Goal: Transaction & Acquisition: Purchase product/service

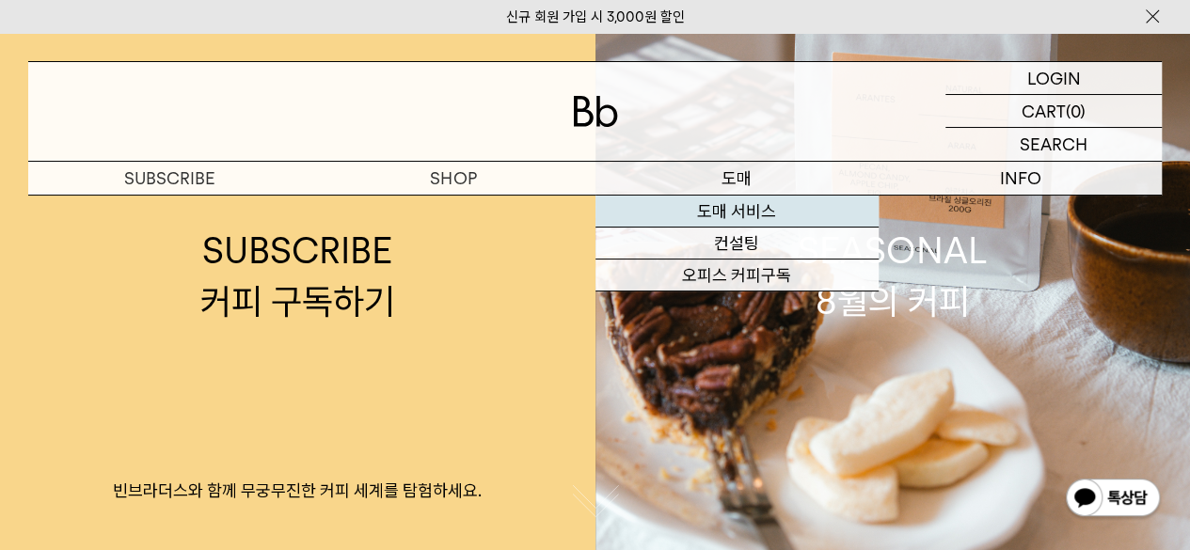
click at [734, 209] on link "도매 서비스" at bounding box center [736, 212] width 283 height 32
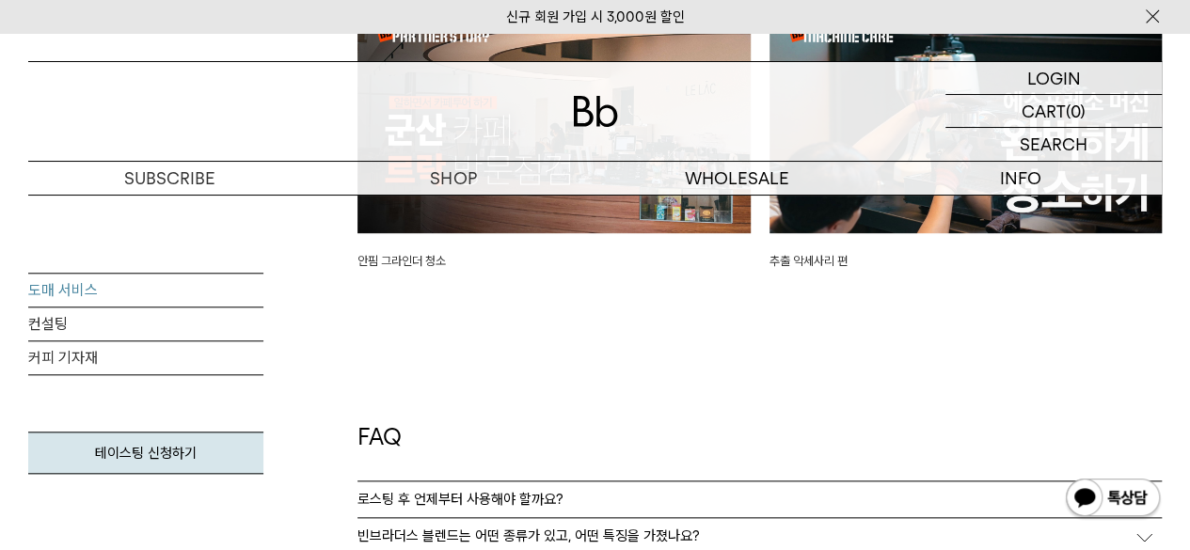
scroll to position [4308, 0]
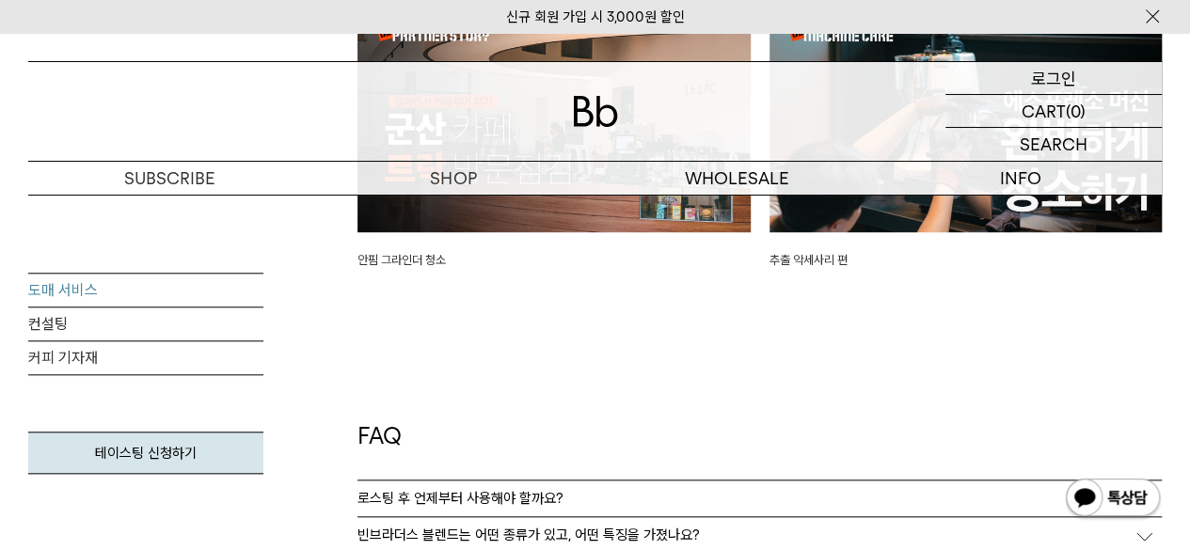
click at [1076, 72] on div "LOGIN 로그인" at bounding box center [1053, 78] width 216 height 32
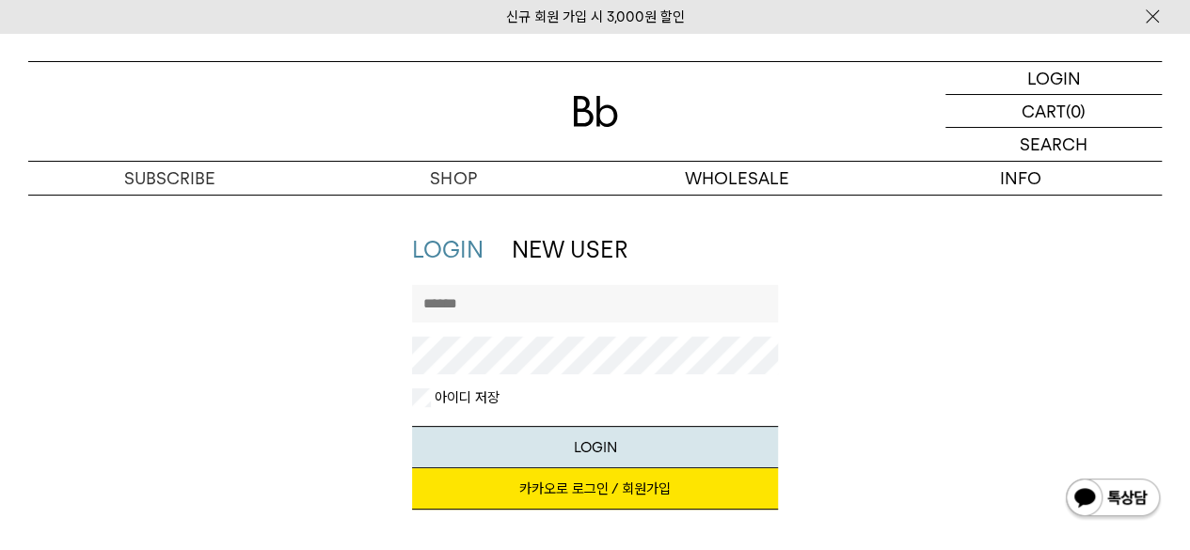
click at [613, 247] on link "NEW USER" at bounding box center [569, 249] width 115 height 27
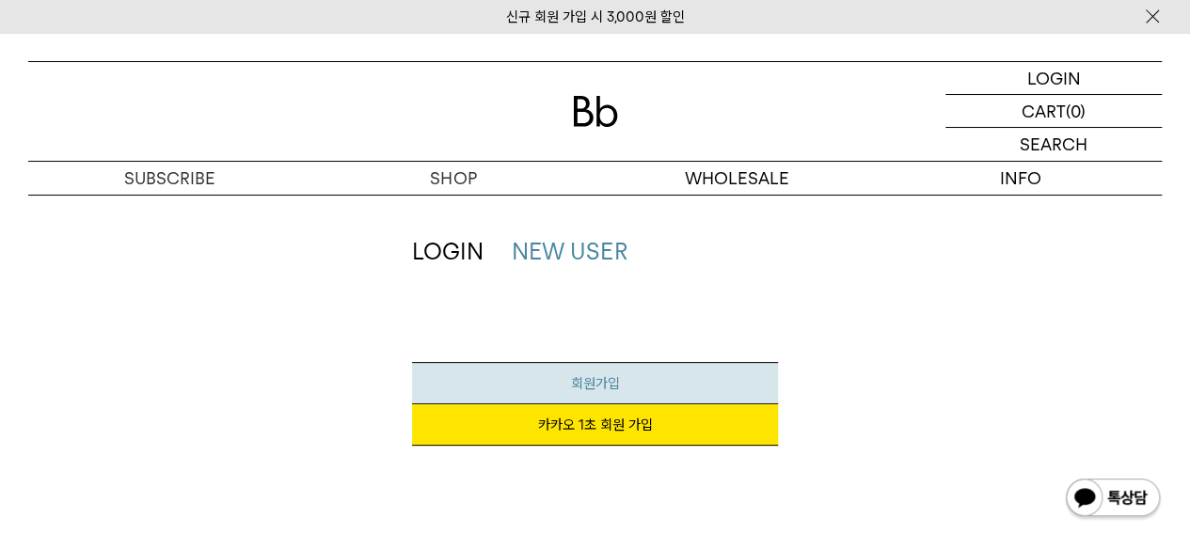
click at [543, 385] on link "회원가입" at bounding box center [594, 383] width 365 height 42
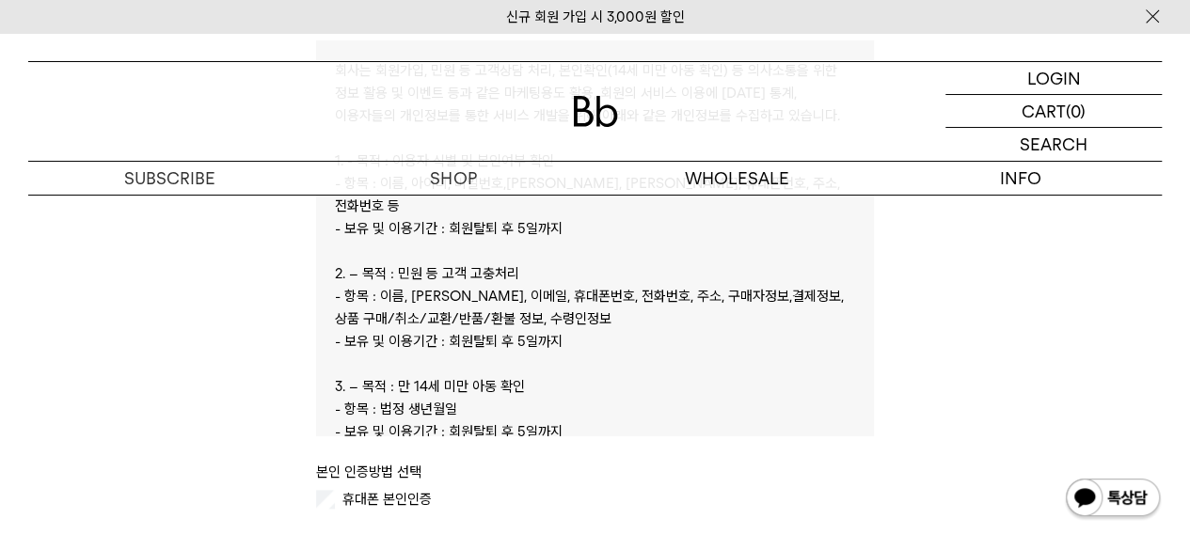
scroll to position [1021, 0]
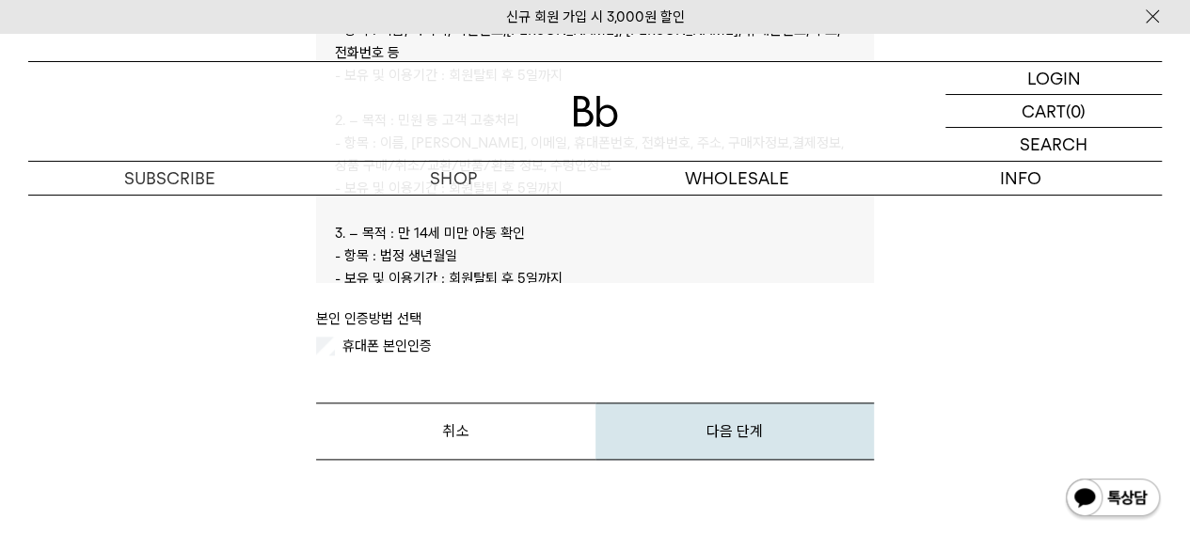
scroll to position [904, 0]
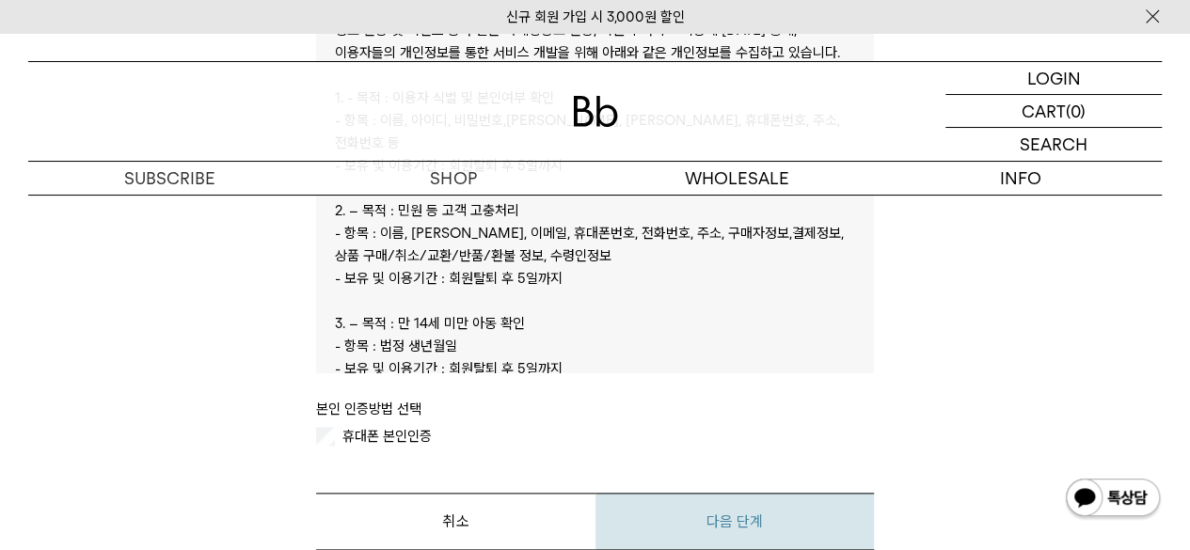
click at [676, 518] on button "다음 단계" at bounding box center [734, 521] width 278 height 57
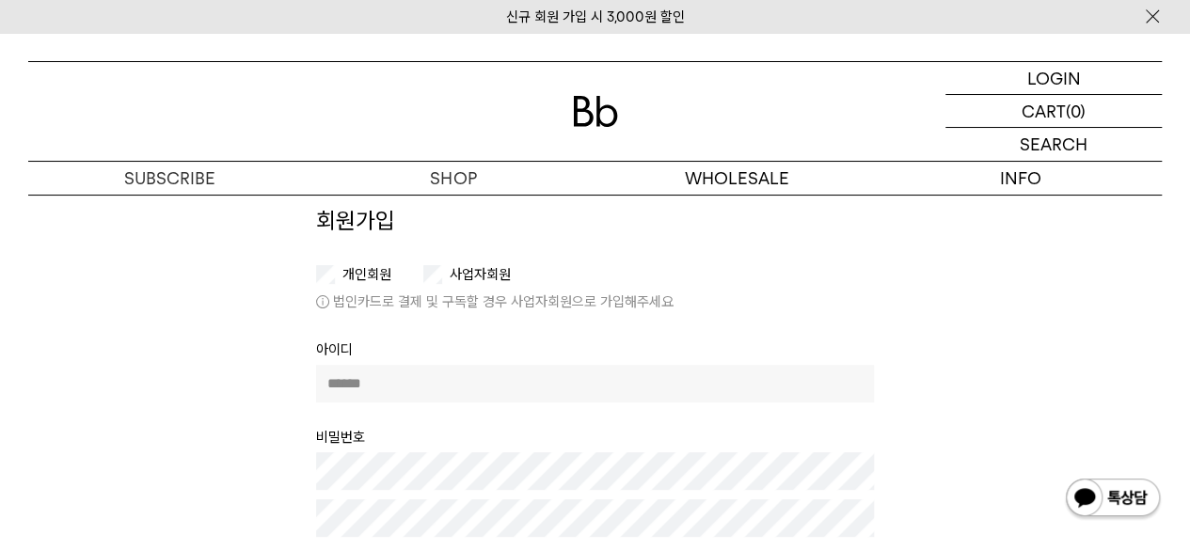
scroll to position [85, 0]
click at [442, 367] on input "text" at bounding box center [595, 383] width 558 height 38
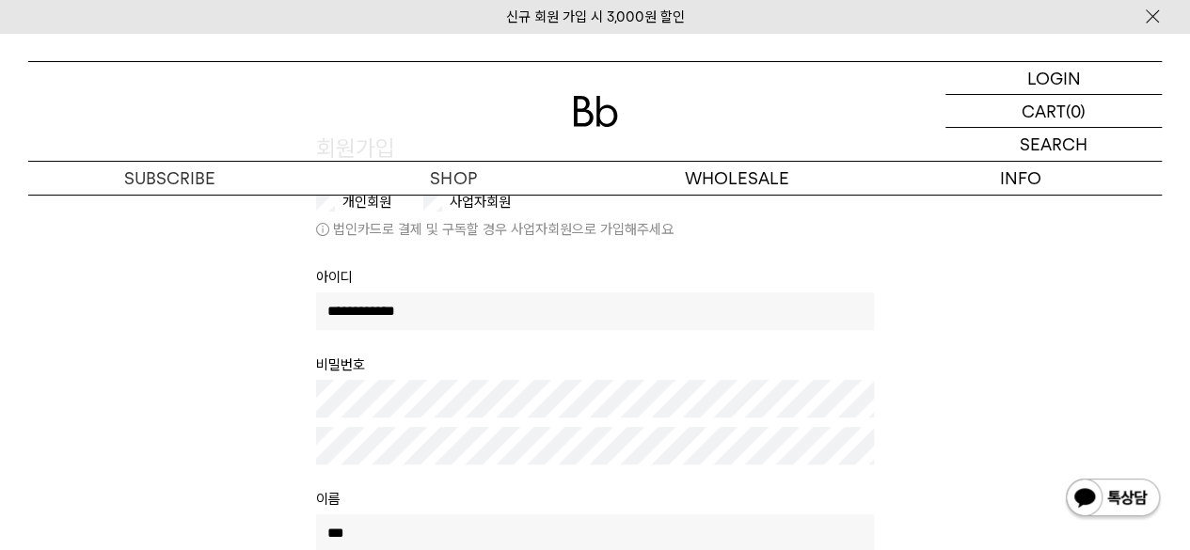
scroll to position [157, 0]
type input "**********"
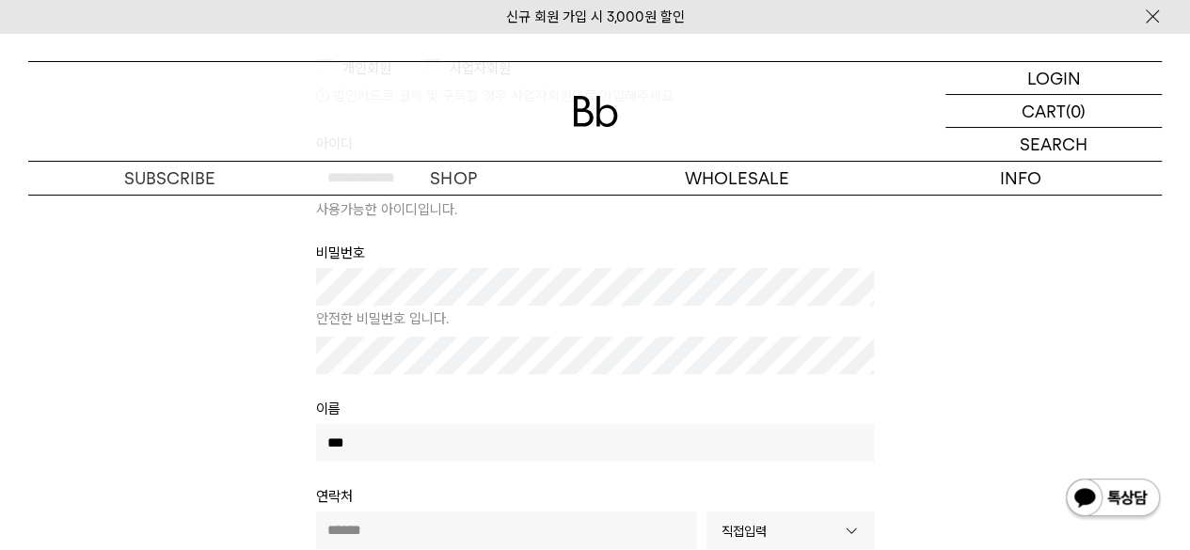
scroll to position [382, 0]
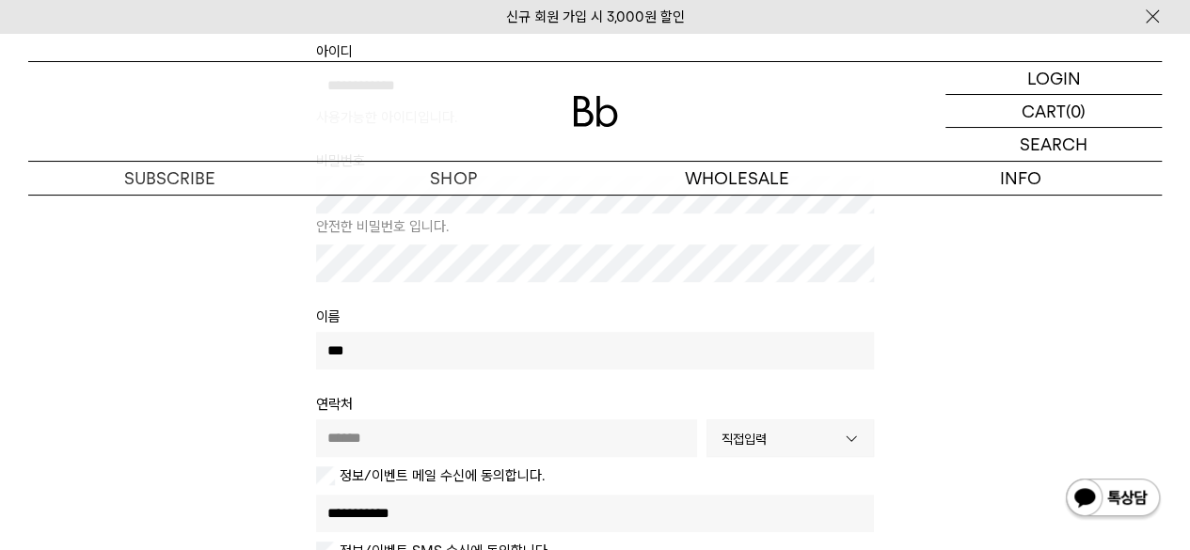
click at [417, 436] on input "text" at bounding box center [506, 439] width 381 height 38
type input "**********"
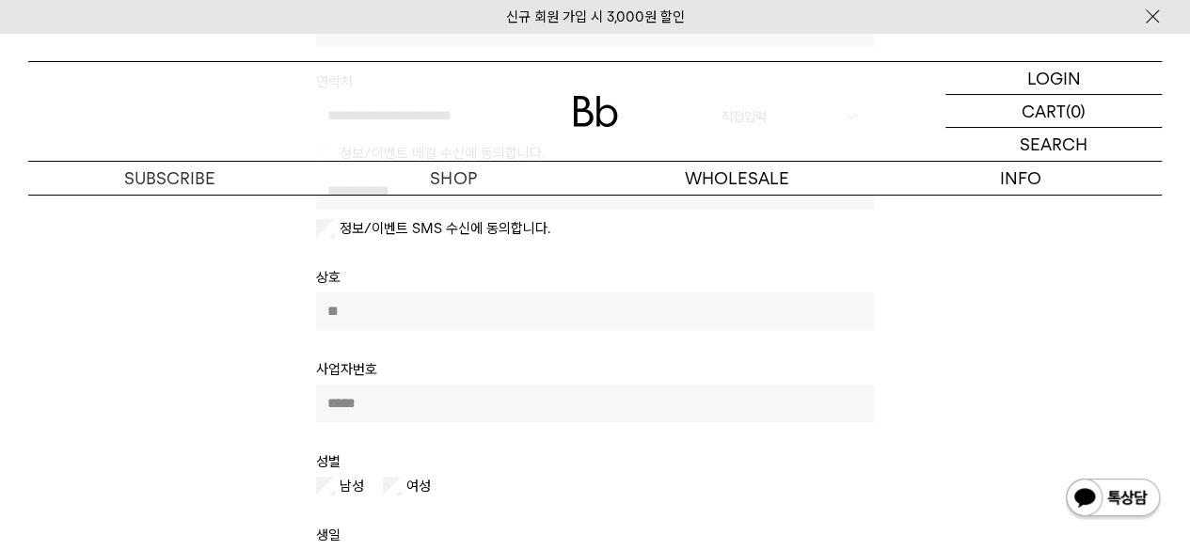
scroll to position [705, 0]
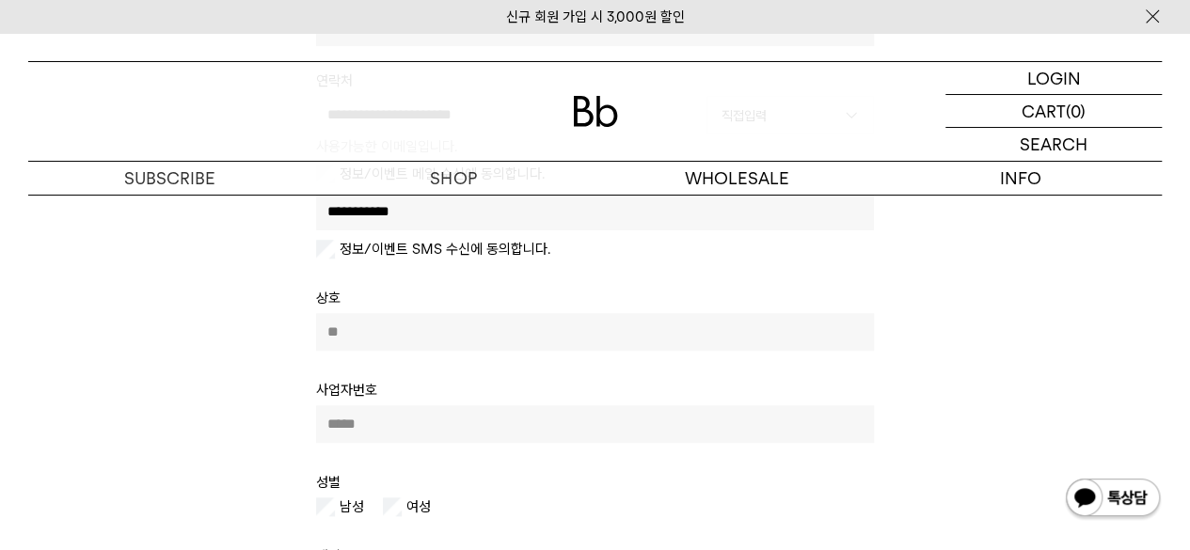
click at [331, 257] on td "**********" at bounding box center [595, 240] width 558 height 94
type input "*"
click at [372, 338] on input "*" at bounding box center [595, 332] width 558 height 38
type input "*****"
click at [385, 418] on input "text" at bounding box center [595, 424] width 558 height 38
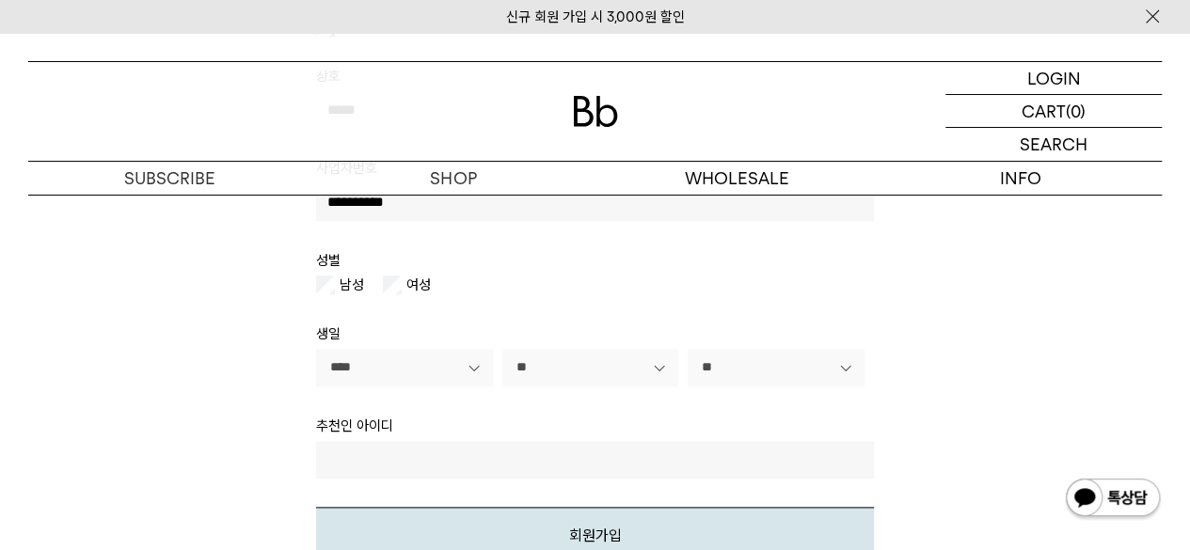
scroll to position [970, 0]
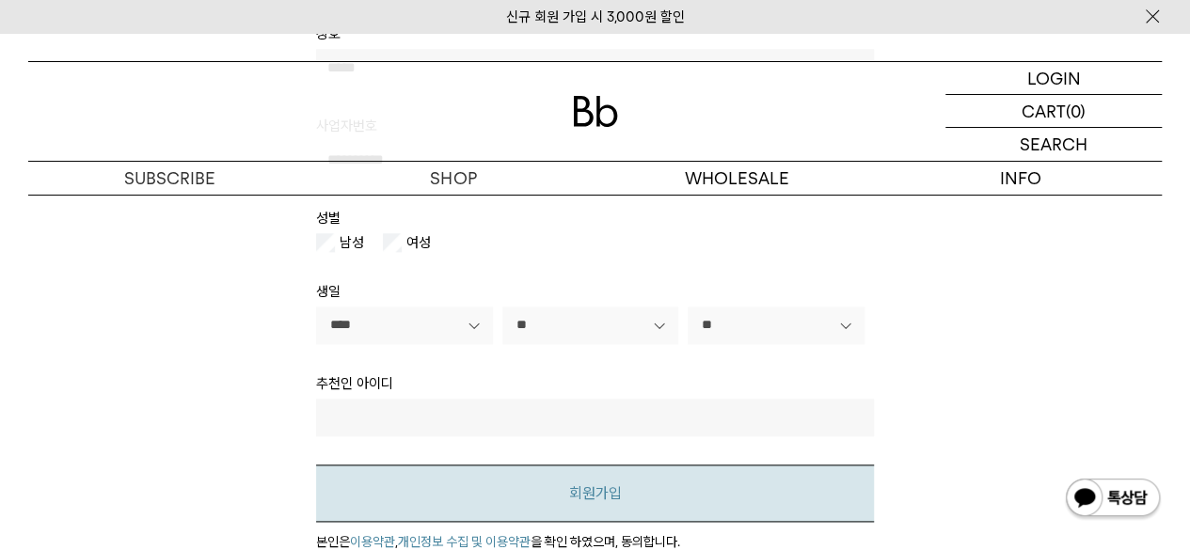
type input "**********"
click at [438, 474] on button "회원가입" at bounding box center [595, 493] width 558 height 57
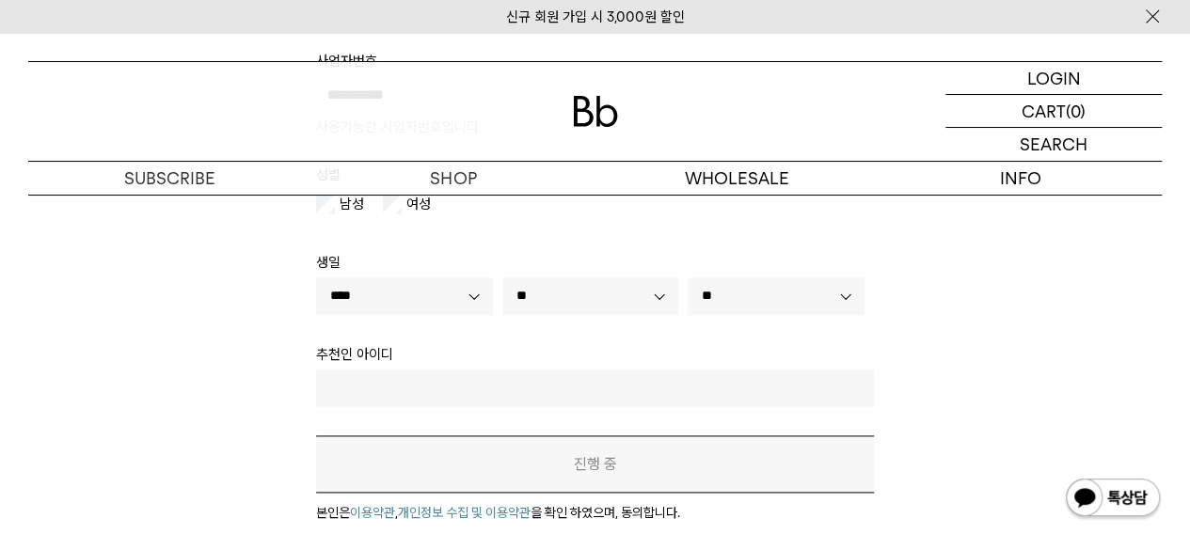
scroll to position [905, 0]
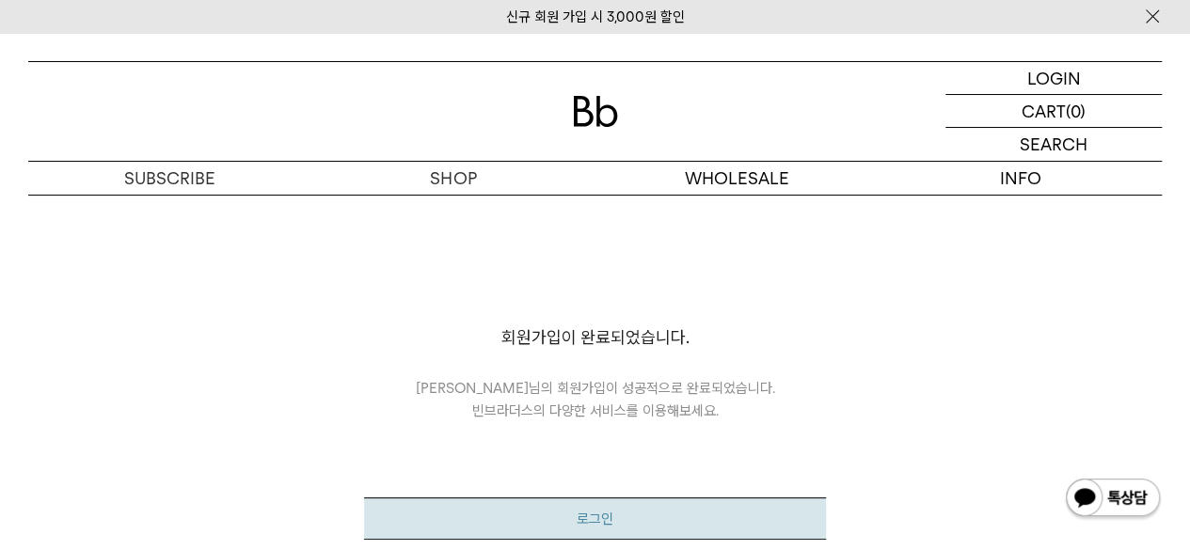
click at [514, 518] on button "로그인" at bounding box center [594, 519] width 461 height 42
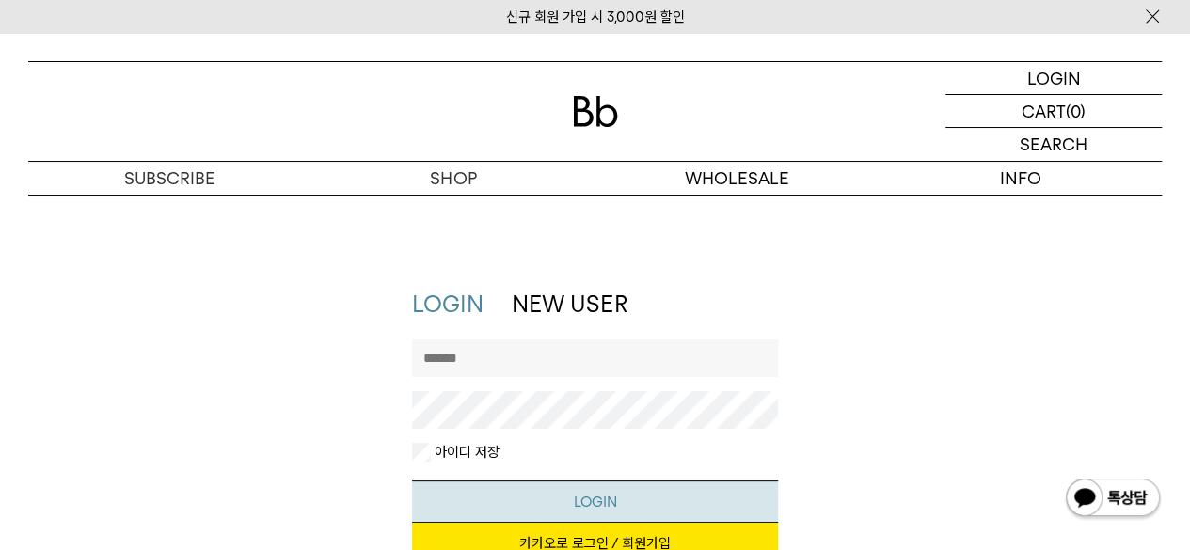
type input "**********"
click at [529, 496] on button "LOGIN" at bounding box center [594, 502] width 365 height 42
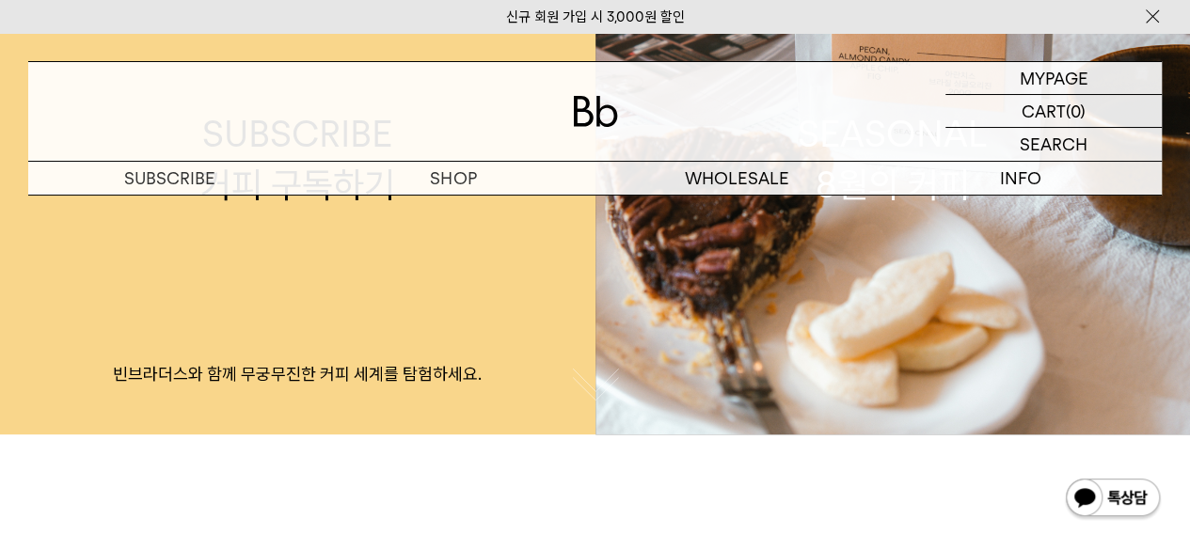
scroll to position [246, 0]
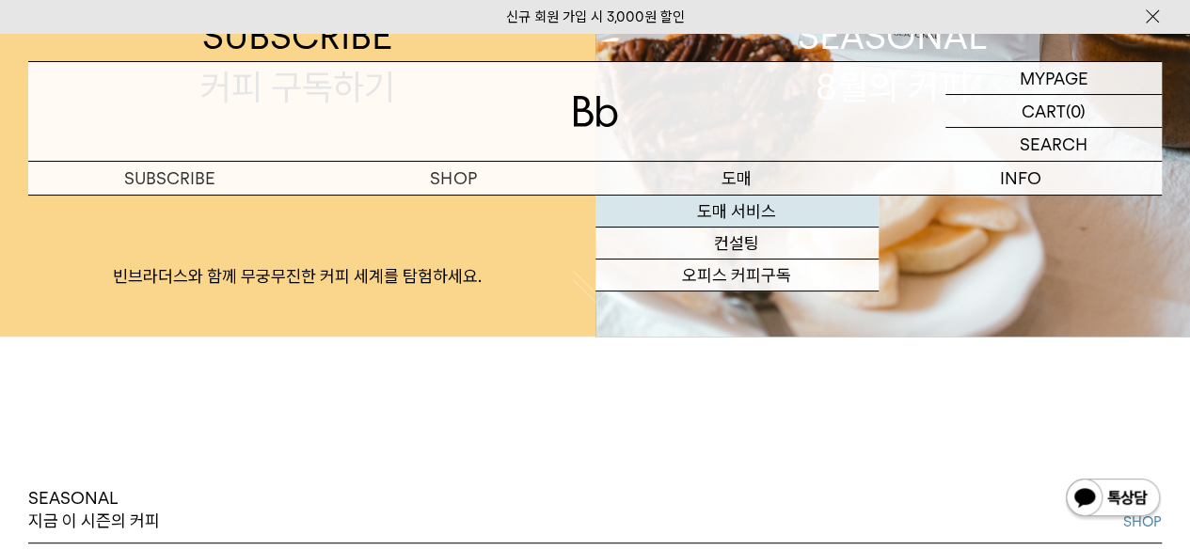
click at [752, 215] on link "도매 서비스" at bounding box center [736, 212] width 283 height 32
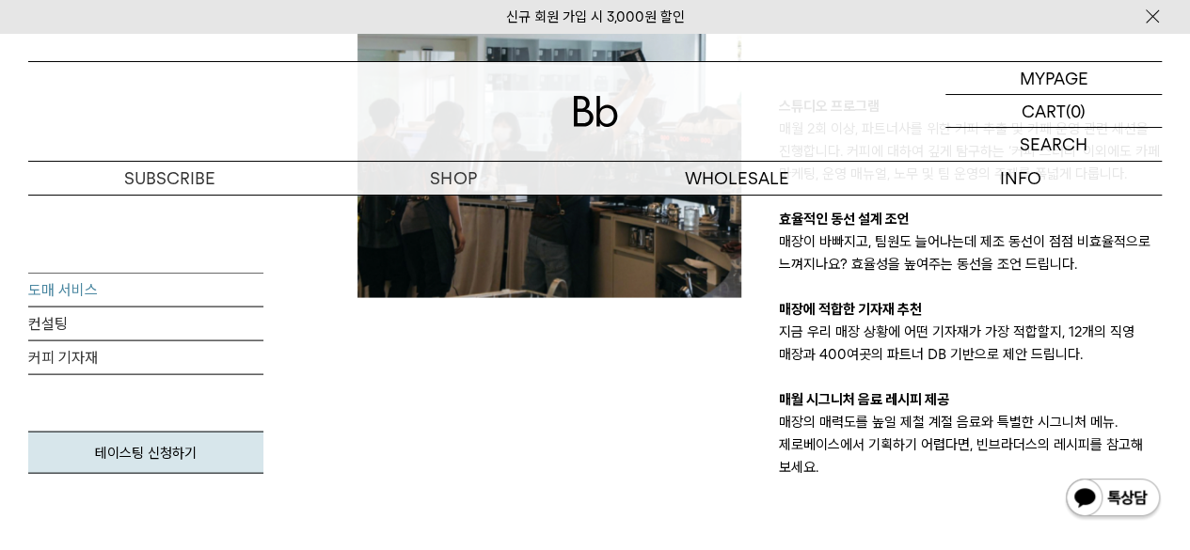
scroll to position [2144, 0]
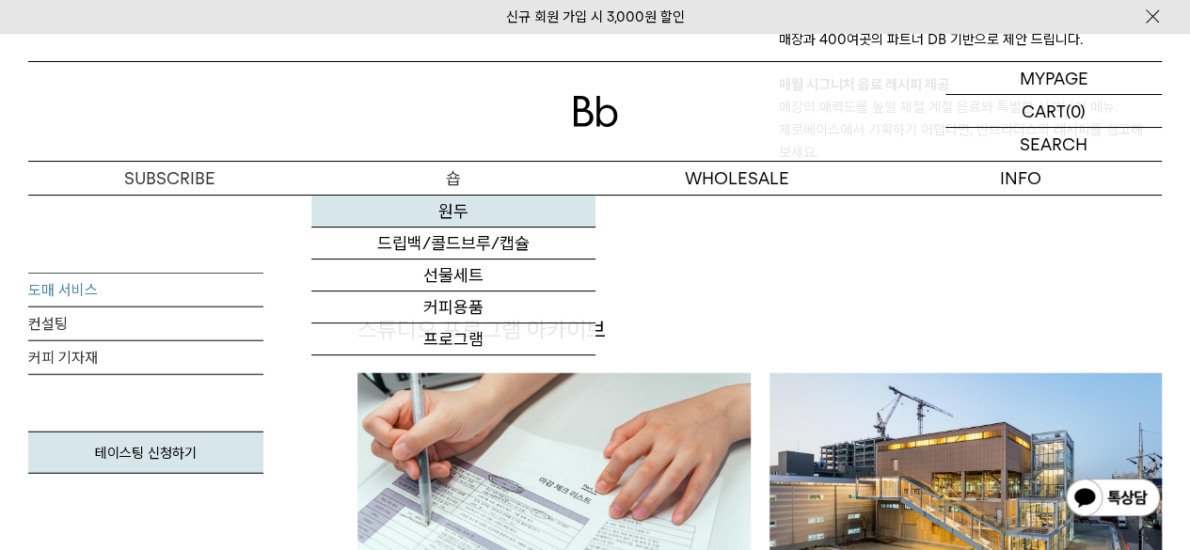
click at [461, 210] on link "원두" at bounding box center [452, 212] width 283 height 32
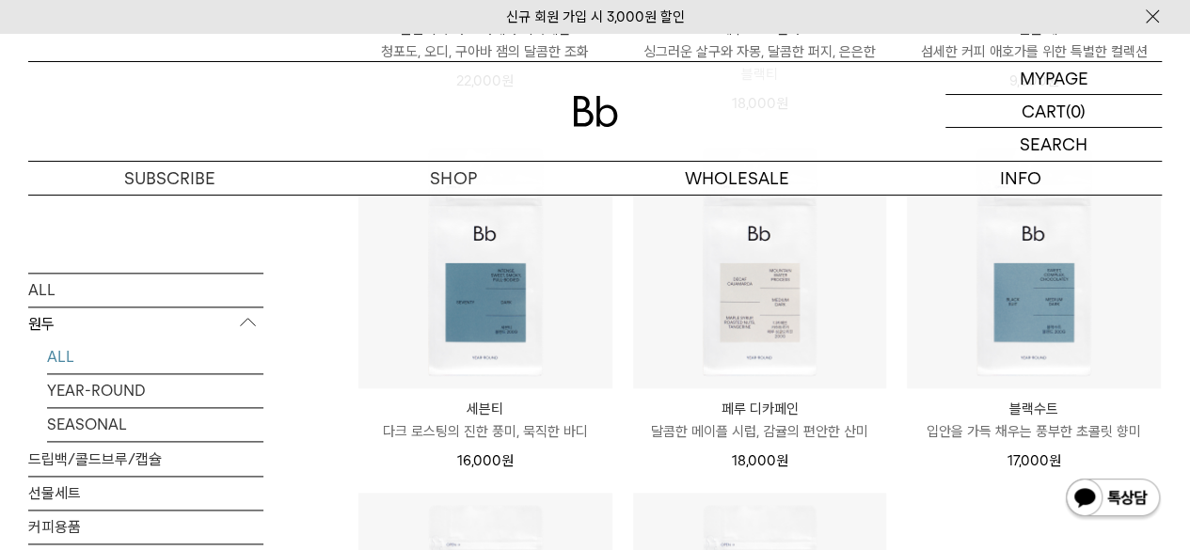
scroll to position [1027, 0]
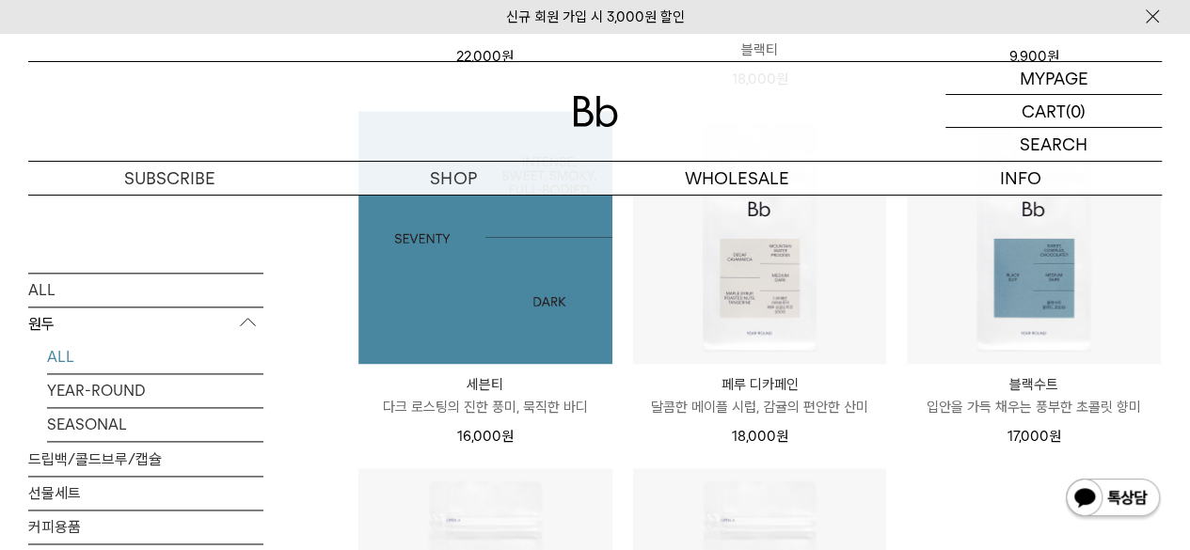
click at [516, 326] on img at bounding box center [485, 238] width 254 height 254
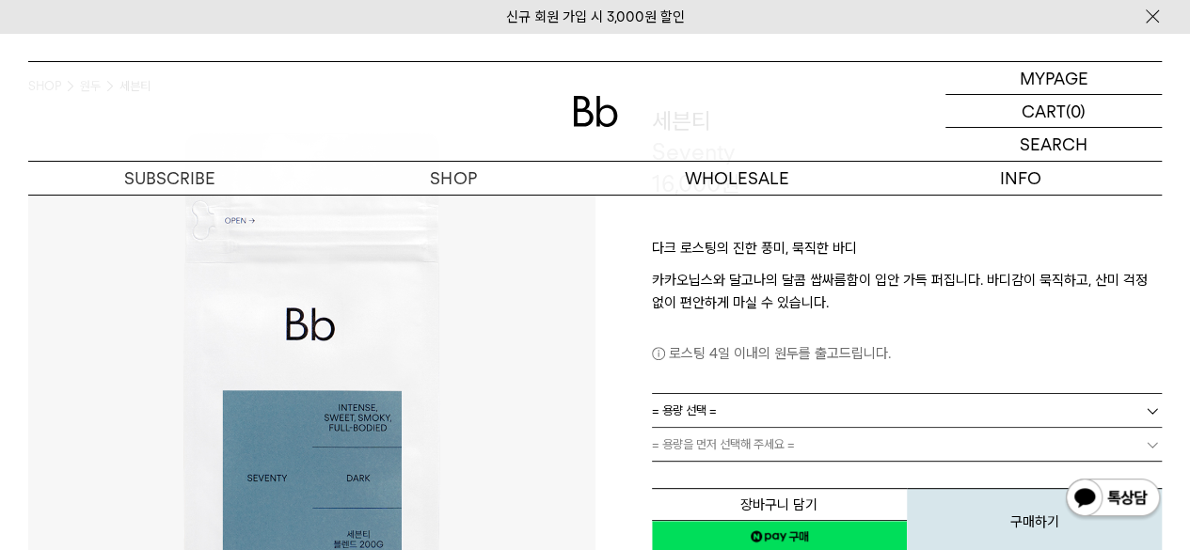
scroll to position [128, 0]
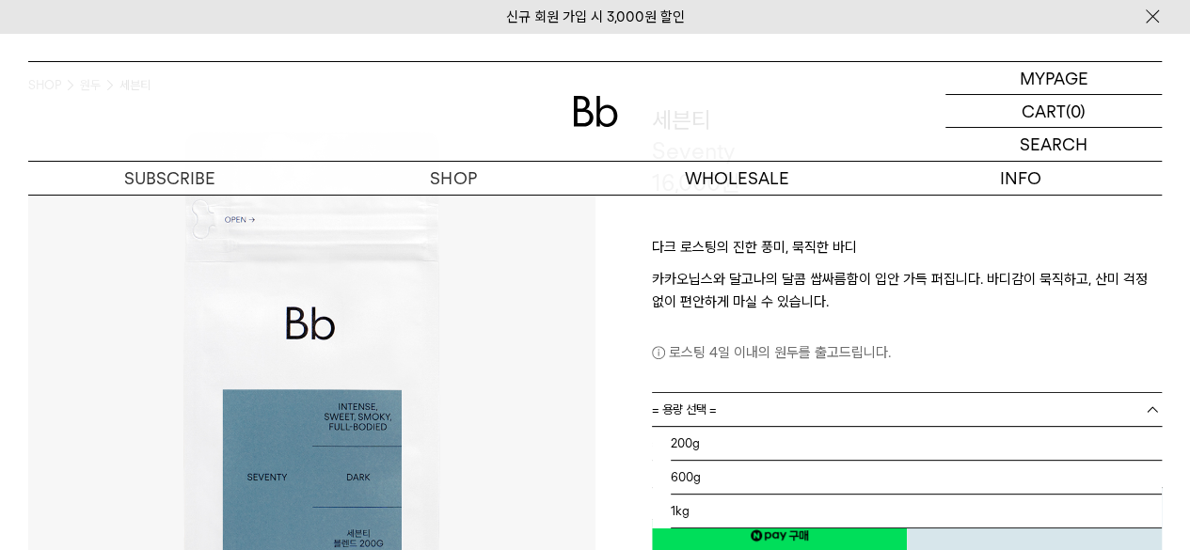
click at [750, 412] on link "= 용량 선택 =" at bounding box center [907, 409] width 511 height 33
click at [713, 510] on li "1kg" at bounding box center [917, 512] width 492 height 34
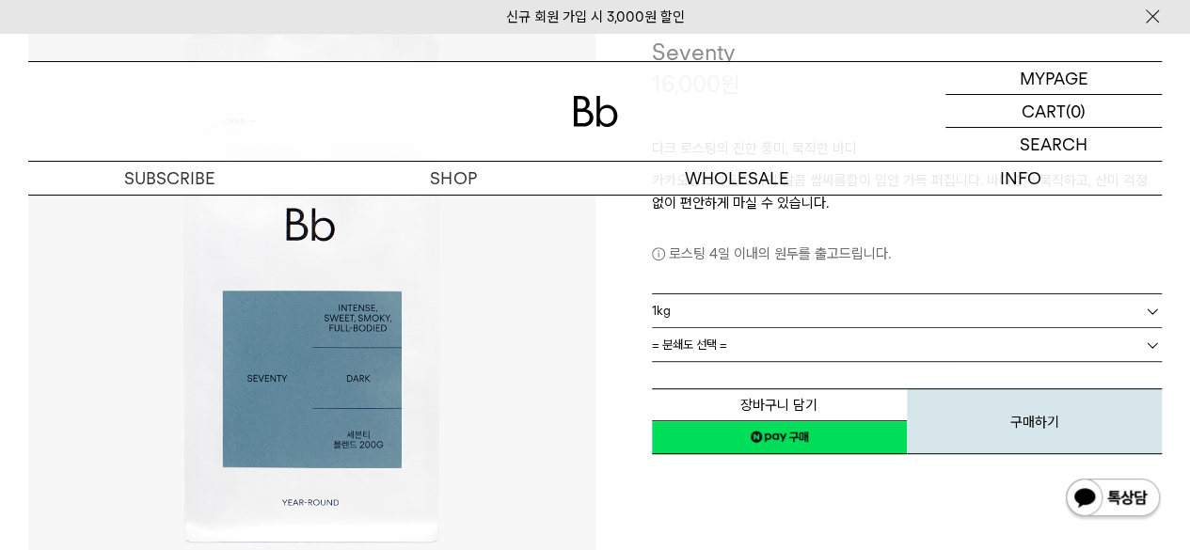
scroll to position [9, 0]
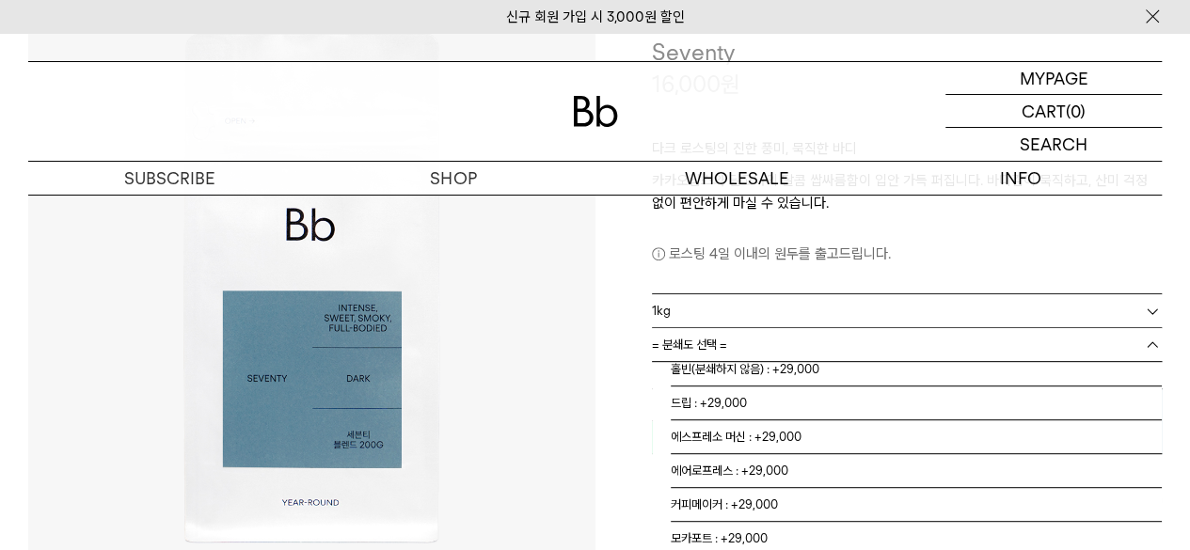
click at [706, 352] on span "= 분쇄도 선택 =" at bounding box center [689, 344] width 75 height 33
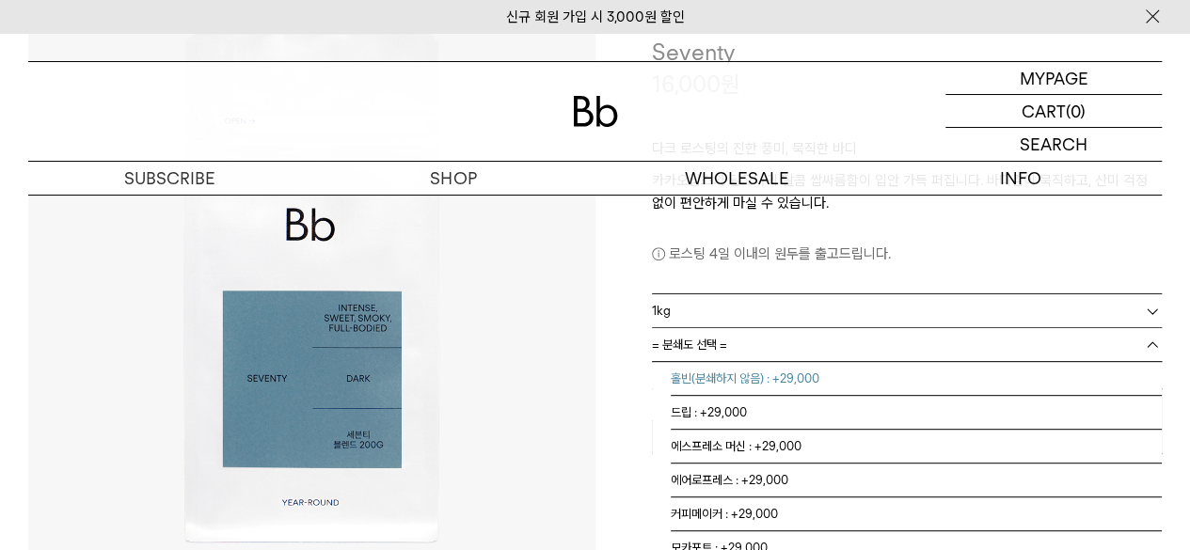
click at [764, 381] on li "홀빈(분쇄하지 않음) : +29,000" at bounding box center [917, 379] width 492 height 34
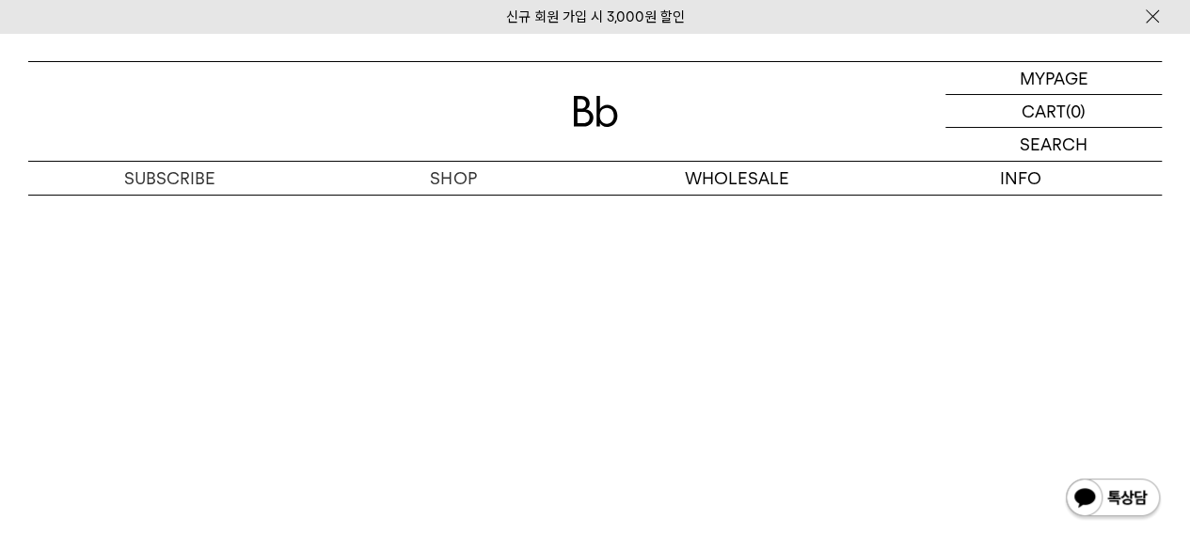
scroll to position [3170, 0]
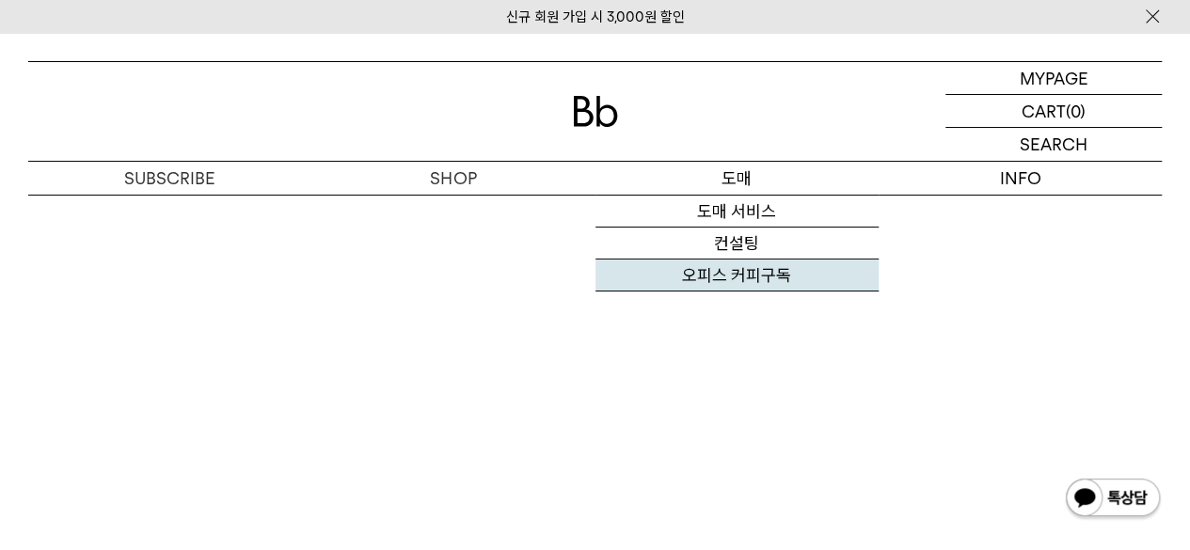
click at [738, 274] on link "오피스 커피구독" at bounding box center [736, 276] width 283 height 32
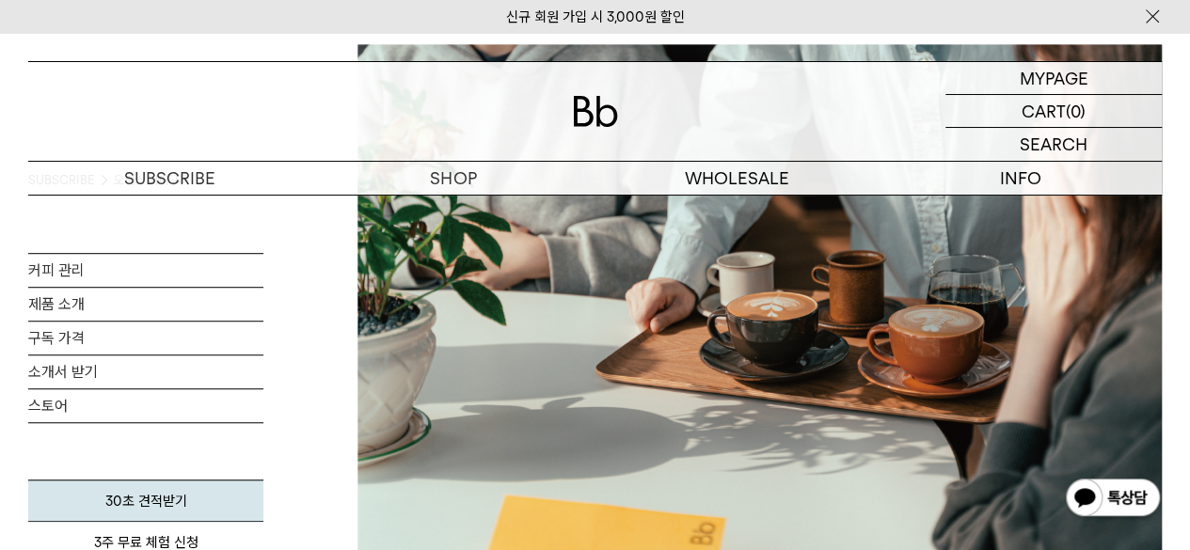
scroll to position [502, 0]
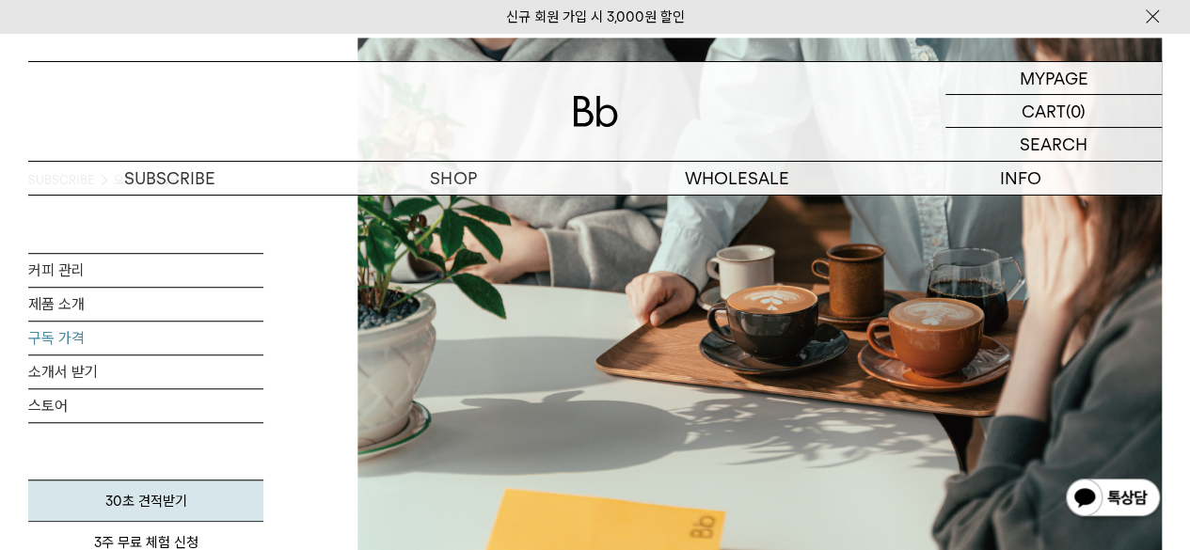
click at [206, 335] on link "구독 가격" at bounding box center [145, 338] width 235 height 33
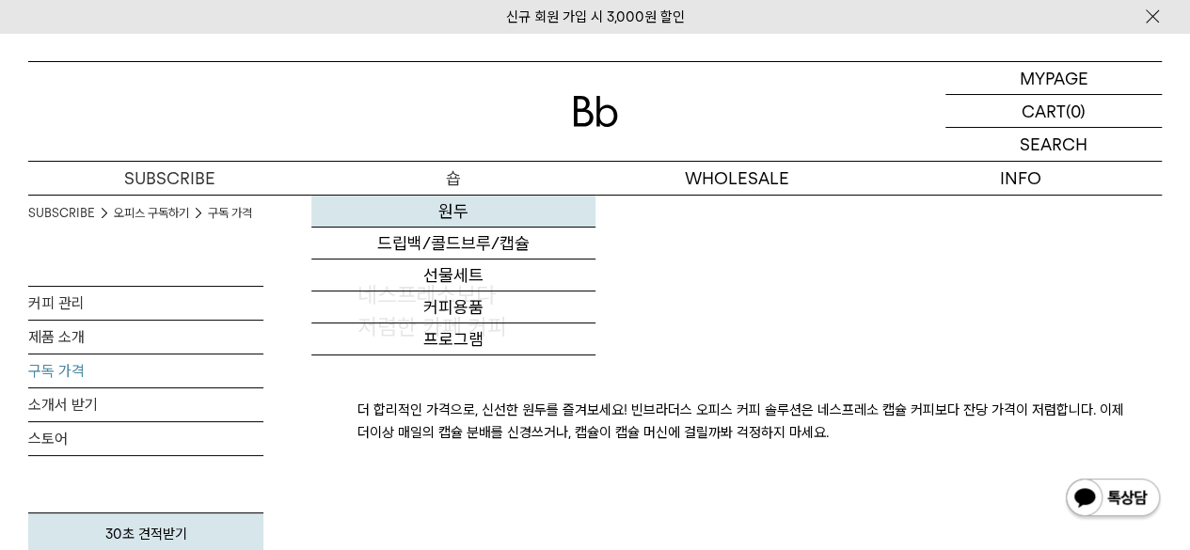
click at [470, 221] on link "원두" at bounding box center [452, 212] width 283 height 32
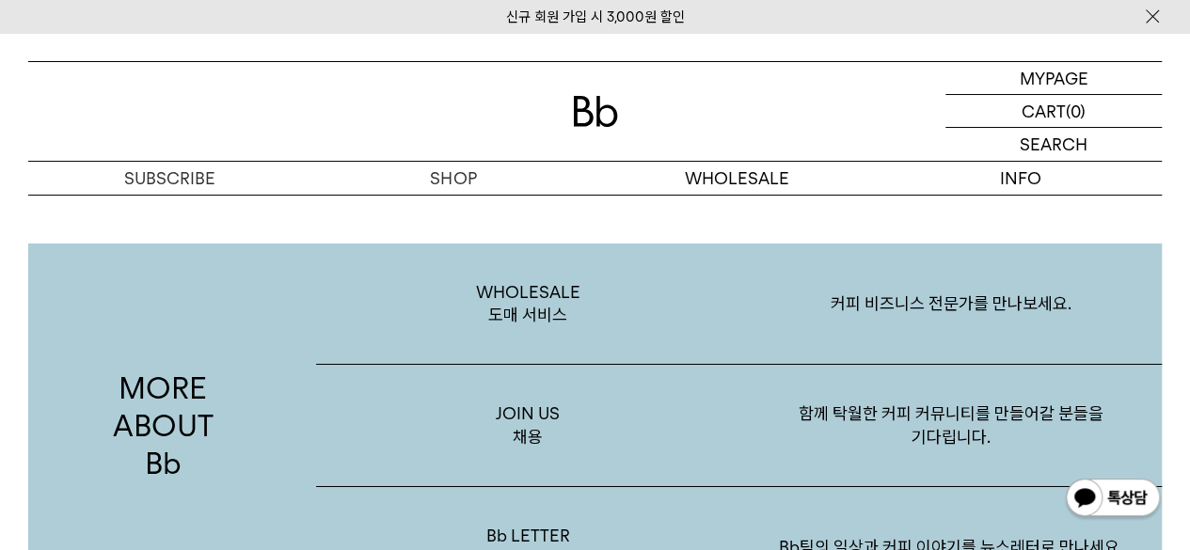
scroll to position [3054, 0]
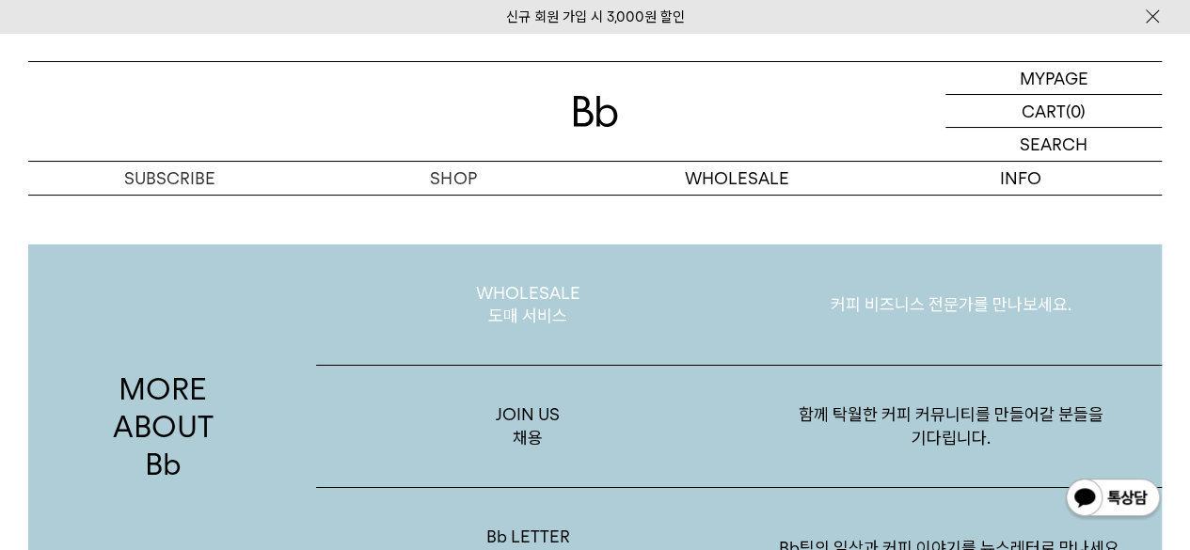
click at [544, 298] on p "WHOLESALE 도매 서비스" at bounding box center [527, 305] width 422 height 121
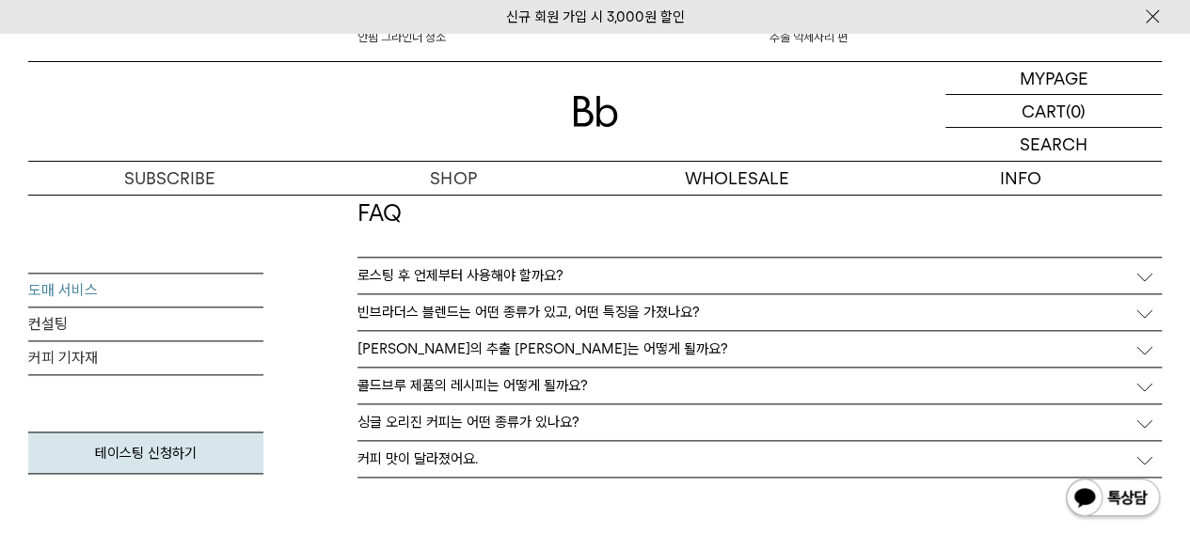
scroll to position [4522, 0]
